Goal: Information Seeking & Learning: Learn about a topic

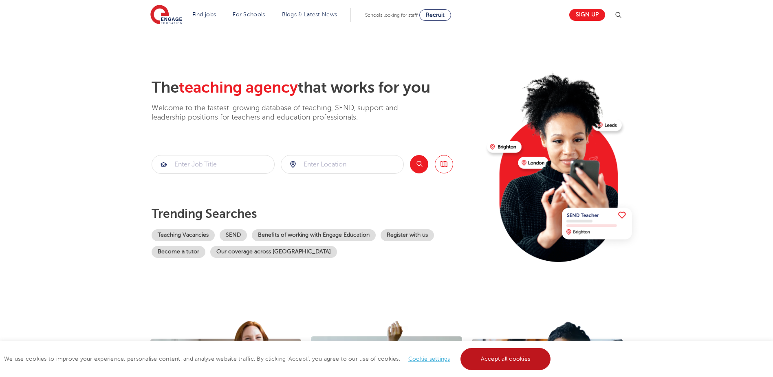
click at [491, 358] on link "Accept all cookies" at bounding box center [506, 359] width 91 height 22
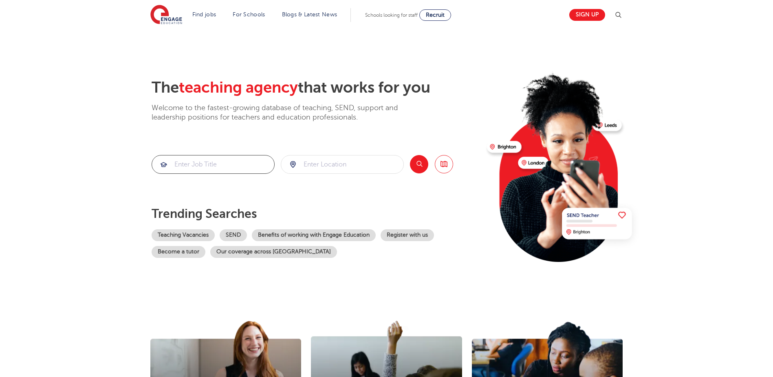
click at [236, 169] on input "search" at bounding box center [213, 164] width 122 height 18
type input "p"
type input "head of year"
click button "Submit" at bounding box center [0, 0] width 0 height 0
